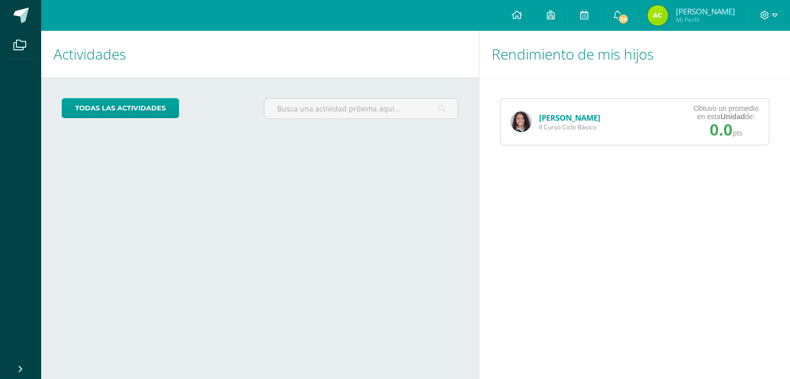
click at [517, 118] on img at bounding box center [520, 122] width 21 height 21
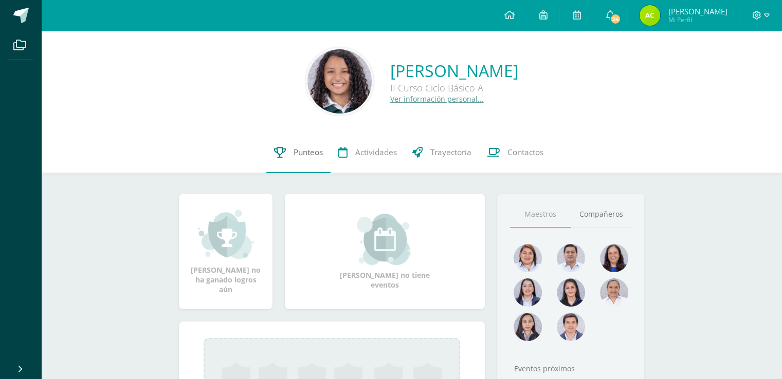
click at [302, 160] on link "Punteos" at bounding box center [298, 152] width 64 height 41
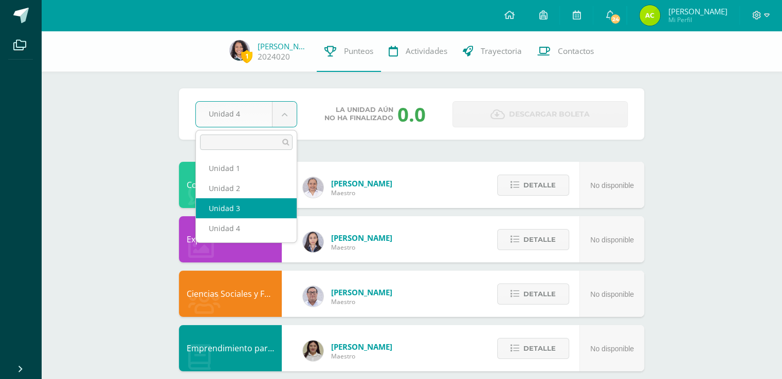
select select "Unidad 3"
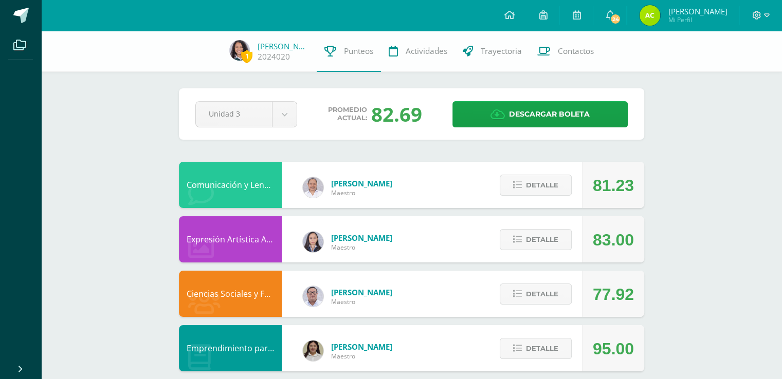
drag, startPoint x: 310, startPoint y: 133, endPoint x: 775, endPoint y: 170, distance: 466.1
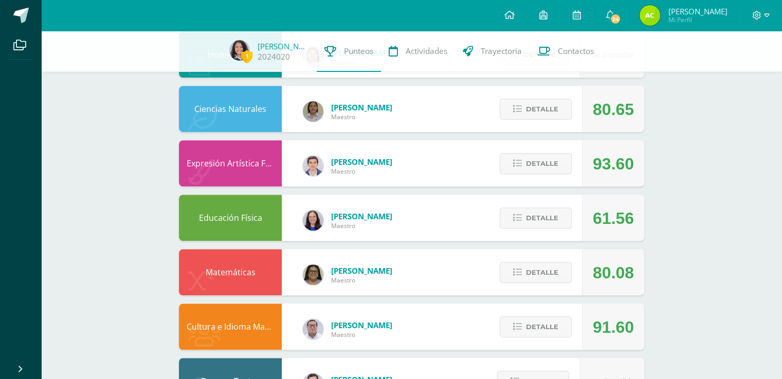
scroll to position [613, 0]
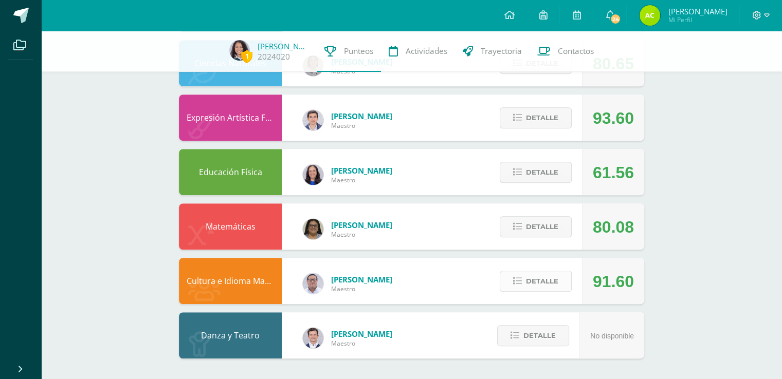
click at [559, 288] on button "Detalle" at bounding box center [536, 281] width 72 height 21
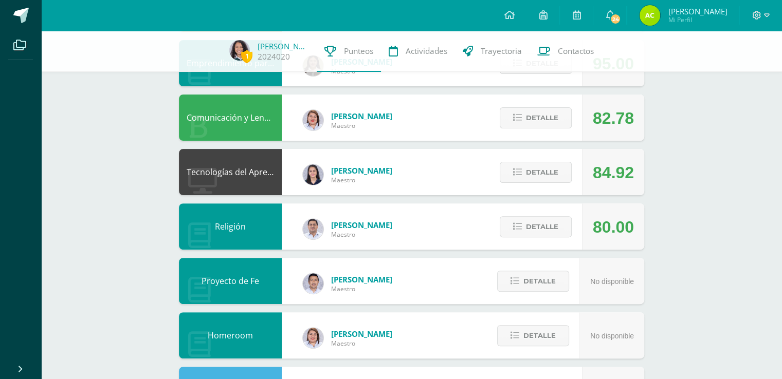
scroll to position [285, 0]
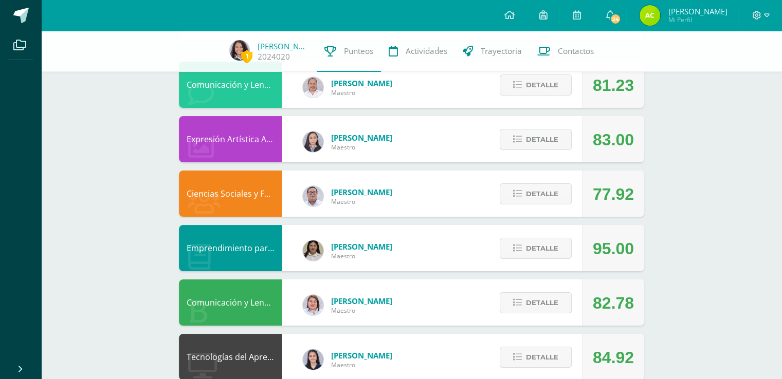
scroll to position [99, 0]
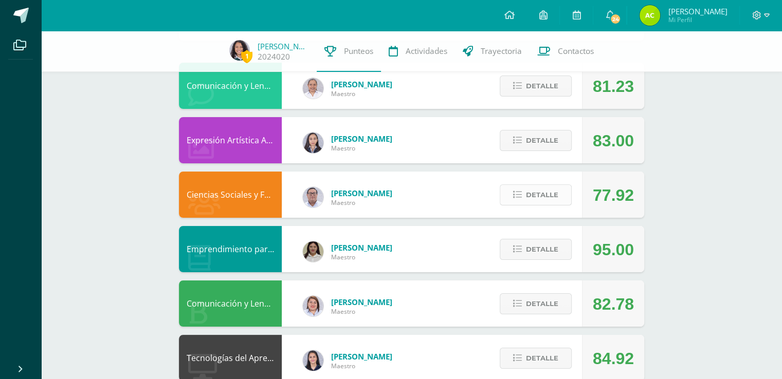
click at [545, 199] on span "Detalle" at bounding box center [542, 195] width 32 height 19
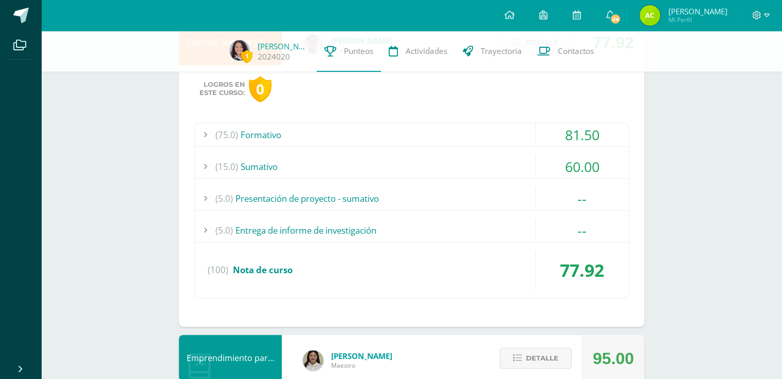
scroll to position [255, 0]
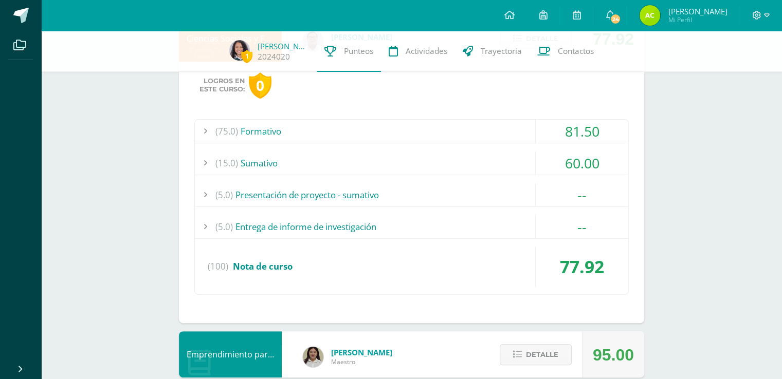
click at [567, 230] on div "--" at bounding box center [582, 226] width 93 height 23
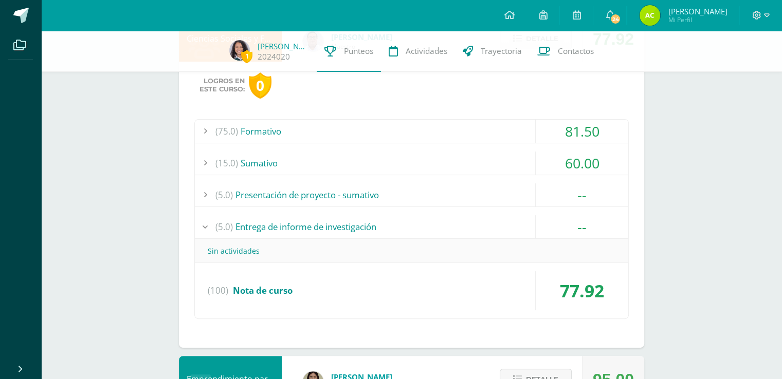
click at [586, 198] on div "--" at bounding box center [582, 195] width 93 height 23
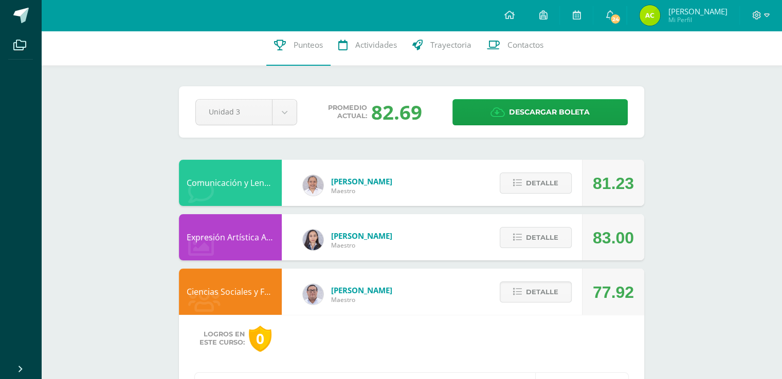
scroll to position [0, 0]
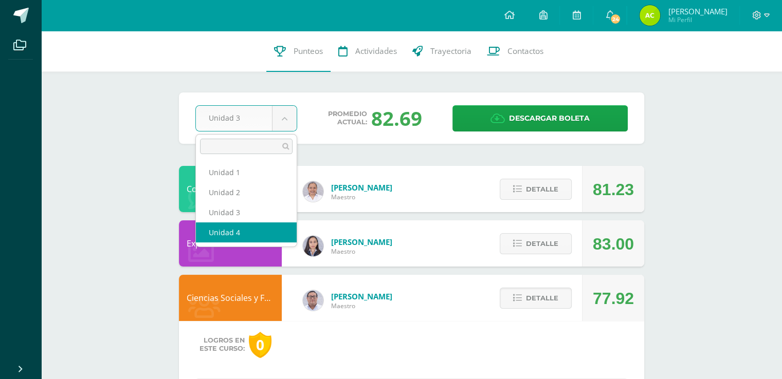
select select "Unidad 4"
